Goal: Check status

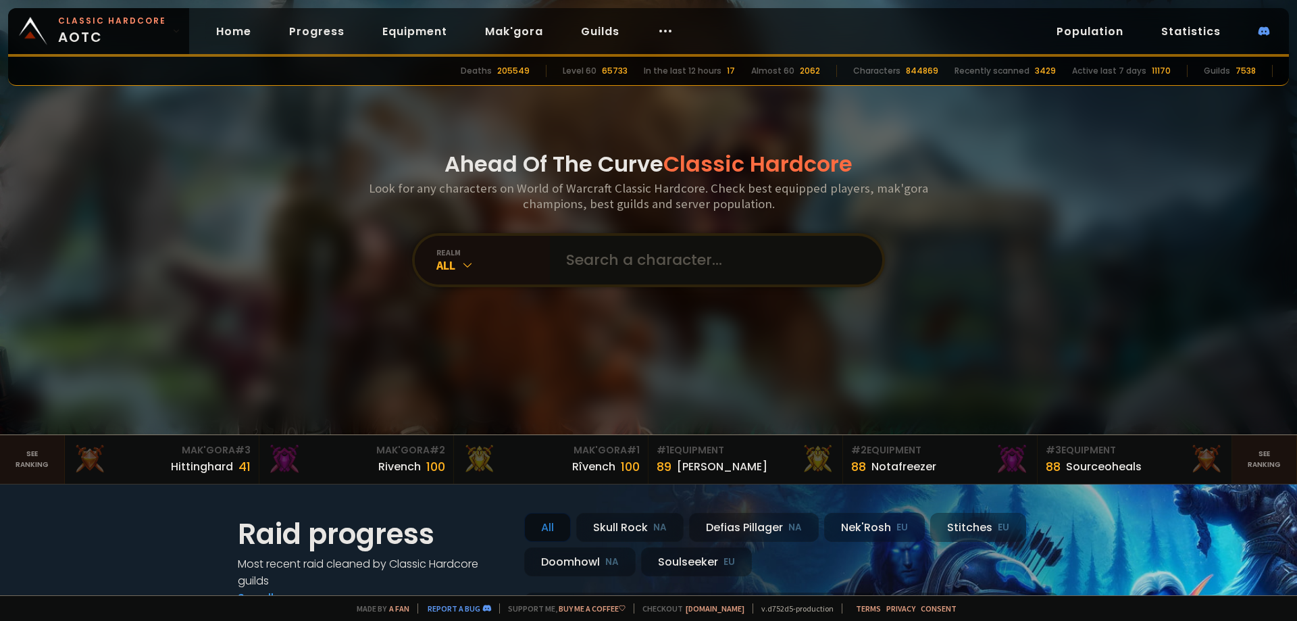
click at [651, 258] on input "text" at bounding box center [712, 260] width 308 height 49
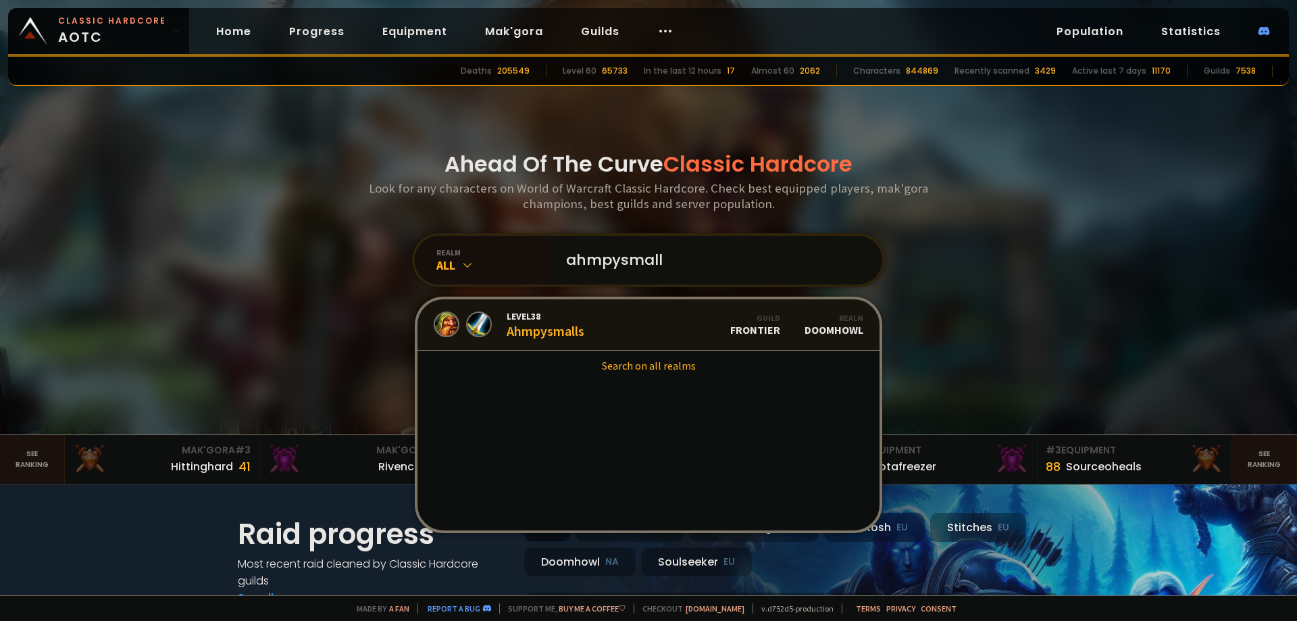
type input "ahmpysmall"
click at [623, 324] on link "Level 38 Ahmpysmalls Guild Frontier Realm Doomhowl" at bounding box center [649, 324] width 462 height 51
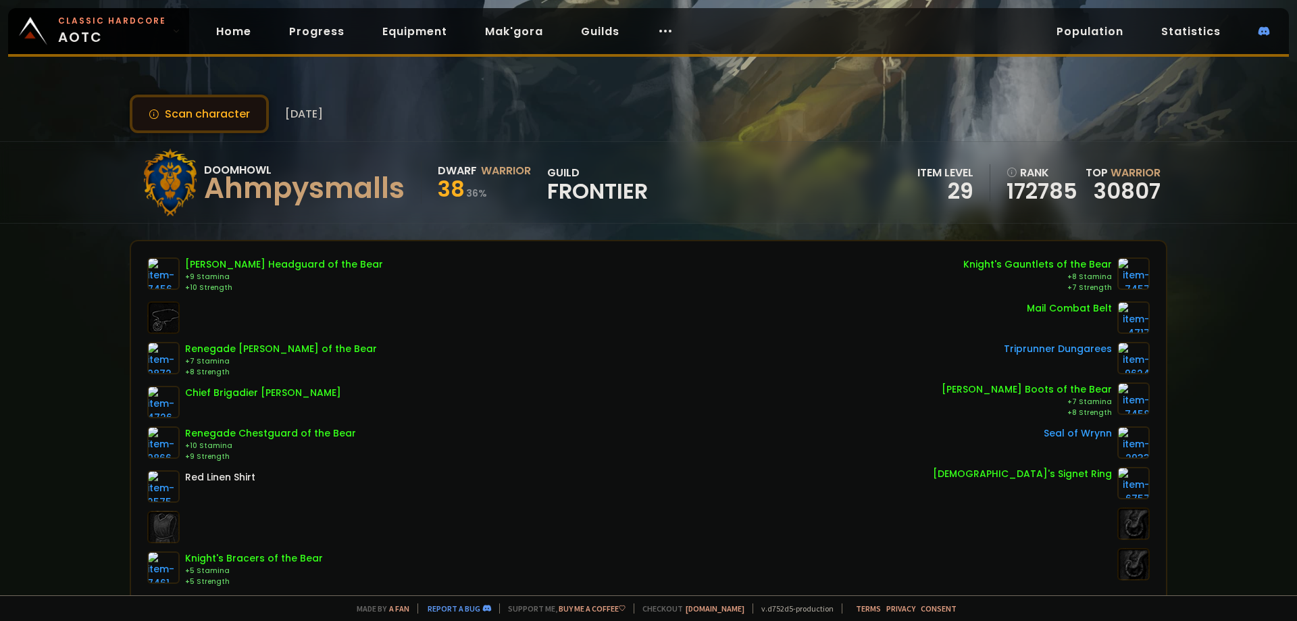
click at [204, 110] on button "Scan character" at bounding box center [199, 114] width 139 height 39
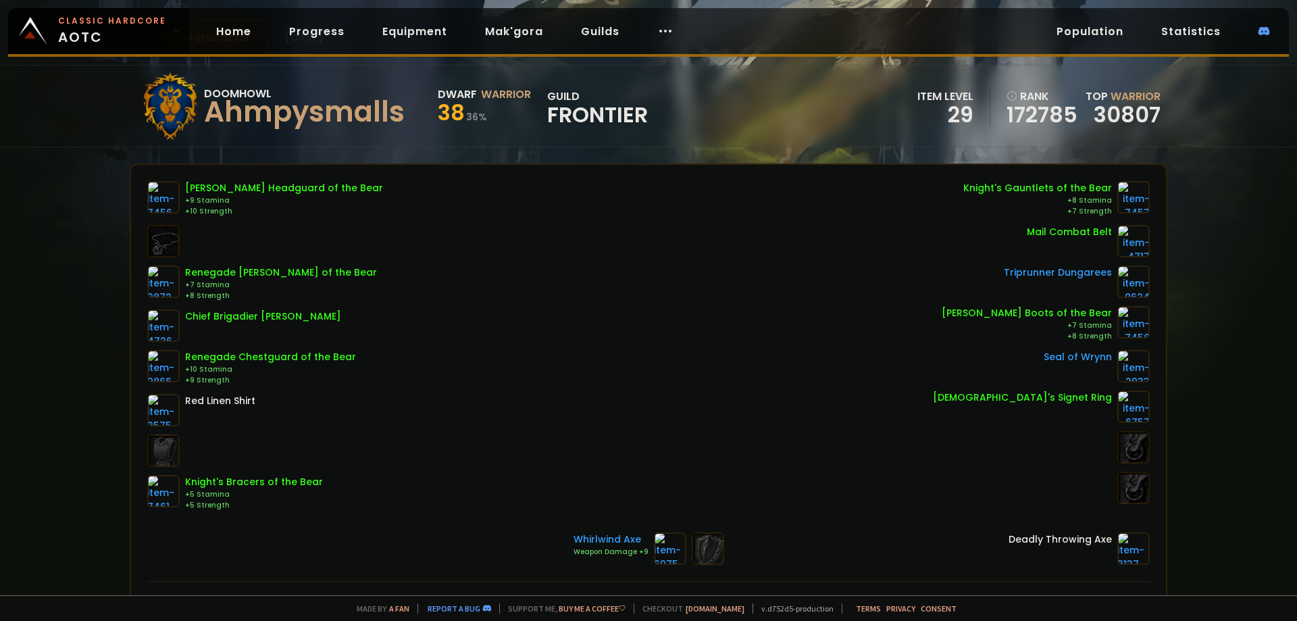
scroll to position [89, 0]
